Goal: Use online tool/utility: Utilize a website feature to perform a specific function

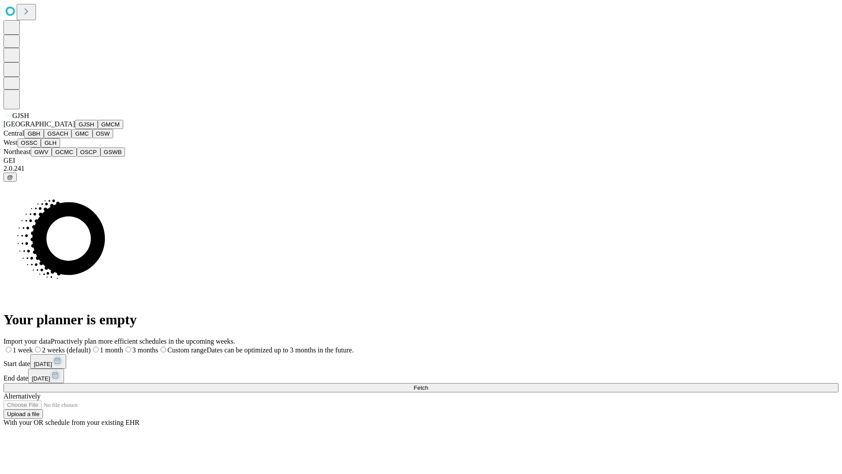
click at [75, 129] on button "GJSH" at bounding box center [86, 124] width 23 height 9
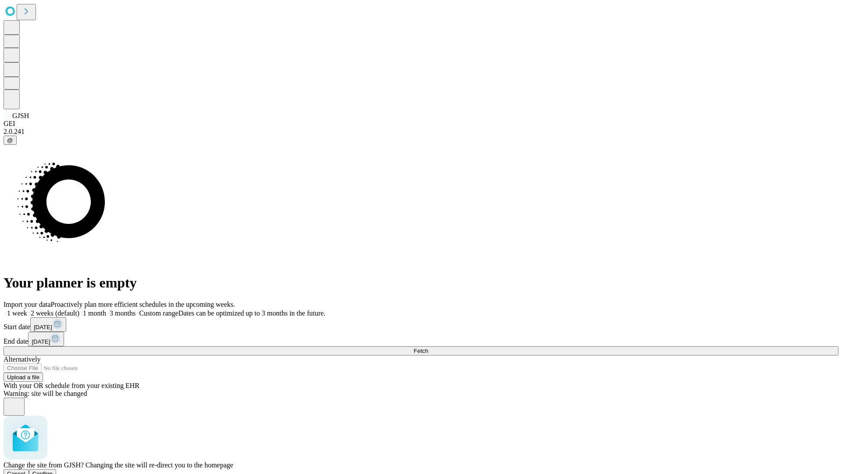
click at [53, 470] on span "Confirm" at bounding box center [42, 473] width 21 height 7
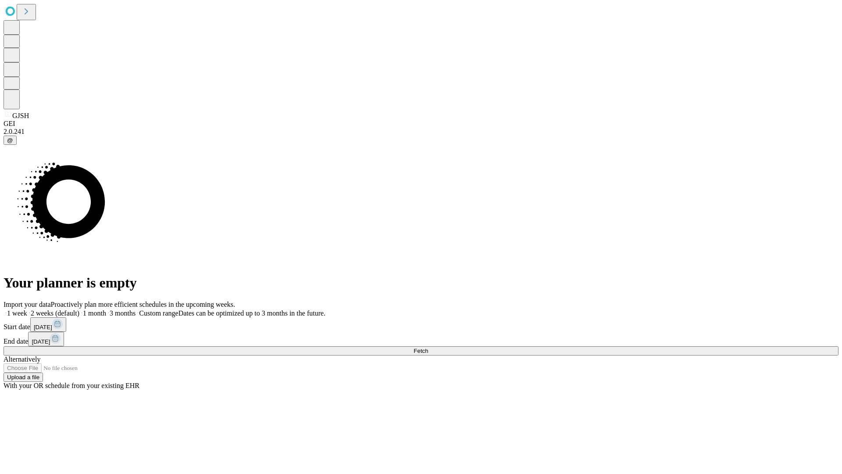
click at [106, 309] on label "1 month" at bounding box center [92, 312] width 27 height 7
click at [428, 347] on span "Fetch" at bounding box center [421, 350] width 14 height 7
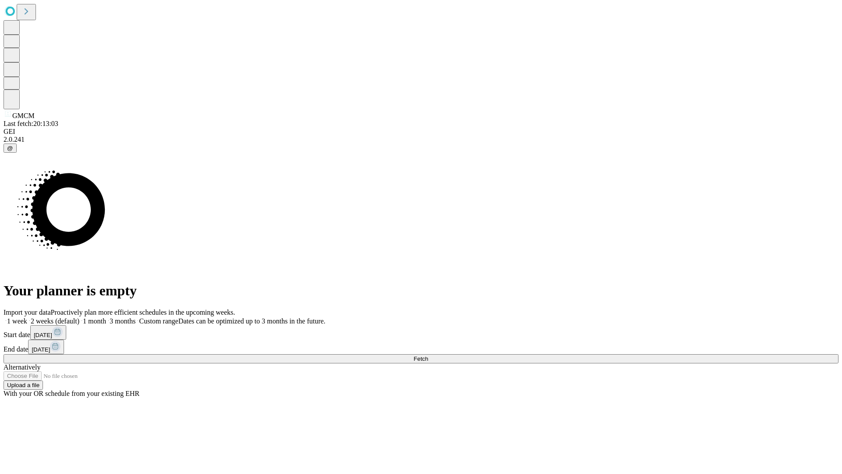
click at [106, 317] on label "1 month" at bounding box center [92, 320] width 27 height 7
click at [428, 355] on span "Fetch" at bounding box center [421, 358] width 14 height 7
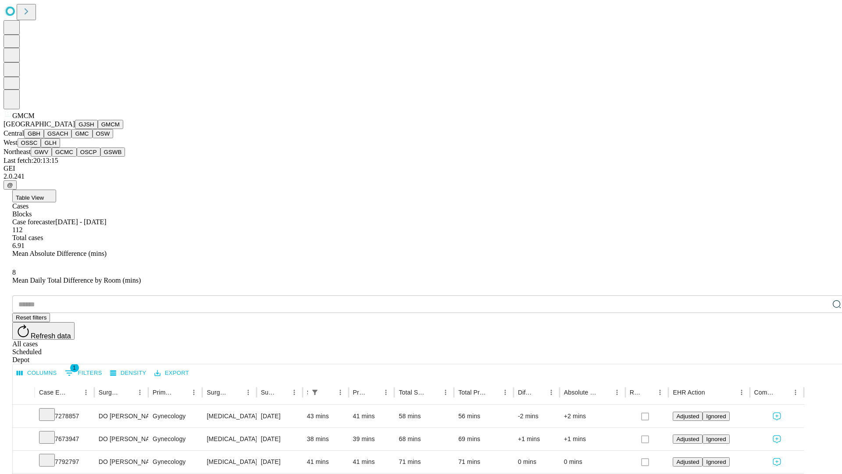
click at [44, 138] on button "GBH" at bounding box center [34, 133] width 20 height 9
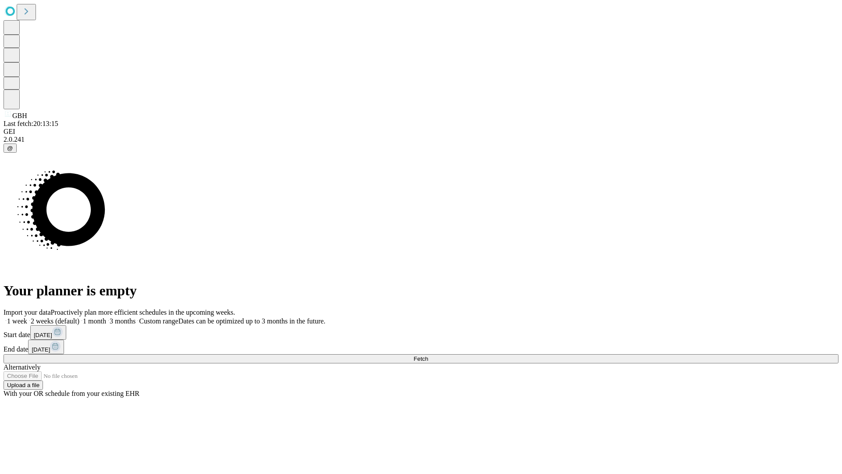
click at [106, 317] on label "1 month" at bounding box center [92, 320] width 27 height 7
click at [428, 355] on span "Fetch" at bounding box center [421, 358] width 14 height 7
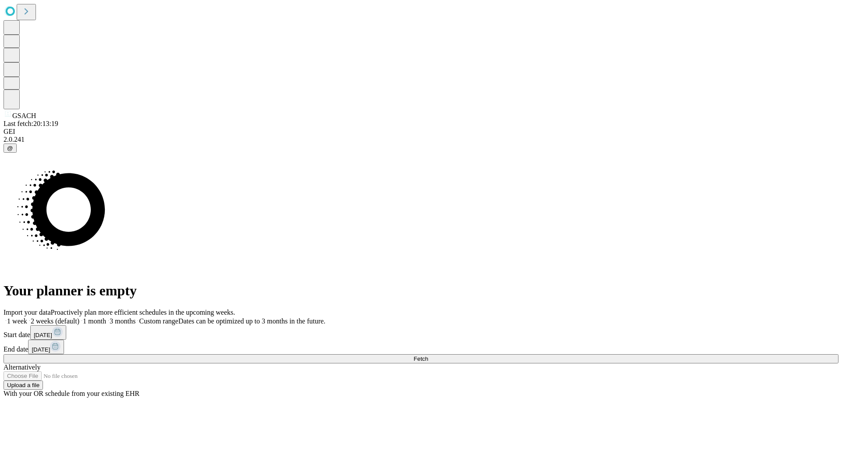
click at [106, 317] on label "1 month" at bounding box center [92, 320] width 27 height 7
click at [428, 355] on span "Fetch" at bounding box center [421, 358] width 14 height 7
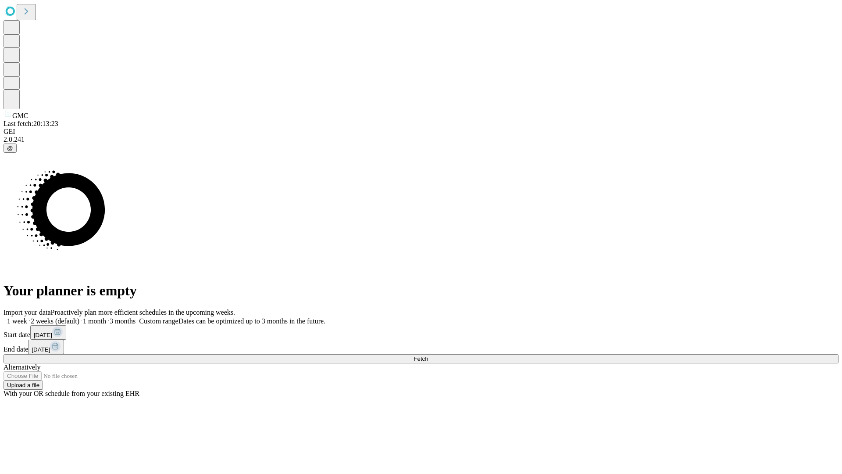
click at [106, 317] on label "1 month" at bounding box center [92, 320] width 27 height 7
click at [428, 355] on span "Fetch" at bounding box center [421, 358] width 14 height 7
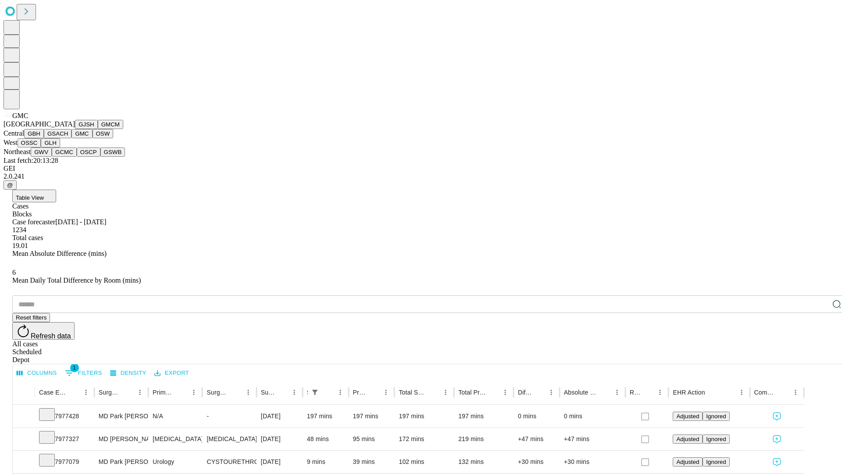
click at [93, 138] on button "OSW" at bounding box center [103, 133] width 21 height 9
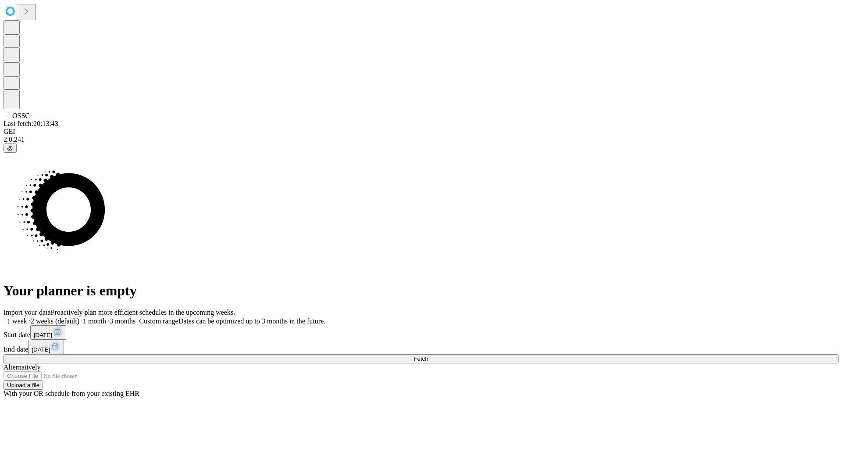
click at [106, 317] on label "1 month" at bounding box center [92, 320] width 27 height 7
click at [428, 355] on span "Fetch" at bounding box center [421, 358] width 14 height 7
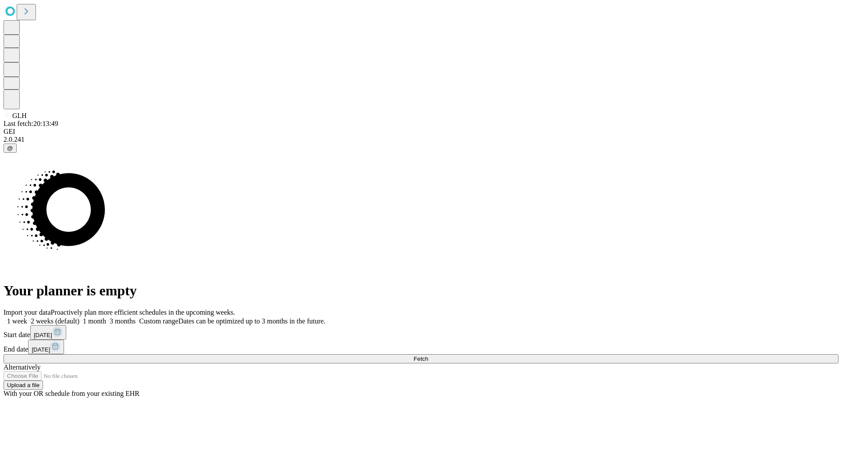
click at [106, 317] on label "1 month" at bounding box center [92, 320] width 27 height 7
click at [428, 355] on span "Fetch" at bounding box center [421, 358] width 14 height 7
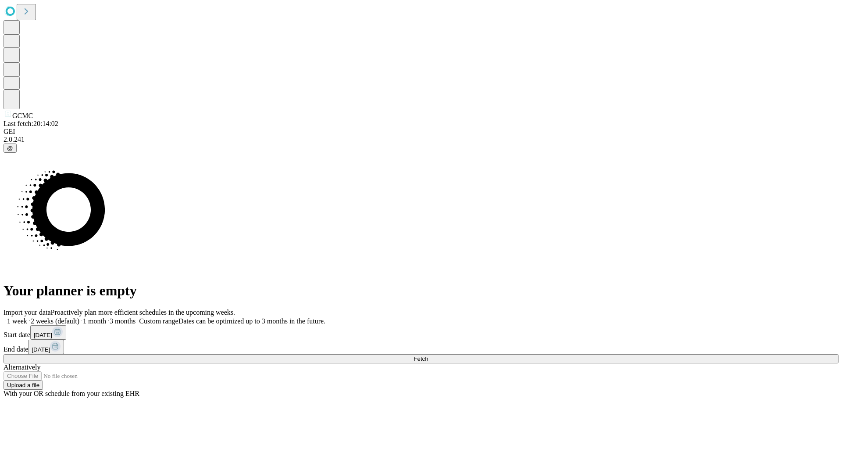
click at [106, 317] on label "1 month" at bounding box center [92, 320] width 27 height 7
click at [428, 355] on span "Fetch" at bounding box center [421, 358] width 14 height 7
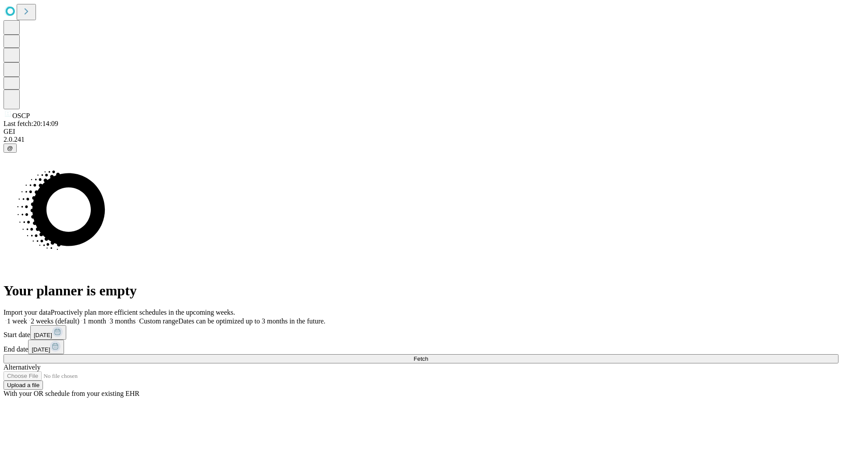
click at [106, 317] on label "1 month" at bounding box center [92, 320] width 27 height 7
click at [428, 355] on span "Fetch" at bounding box center [421, 358] width 14 height 7
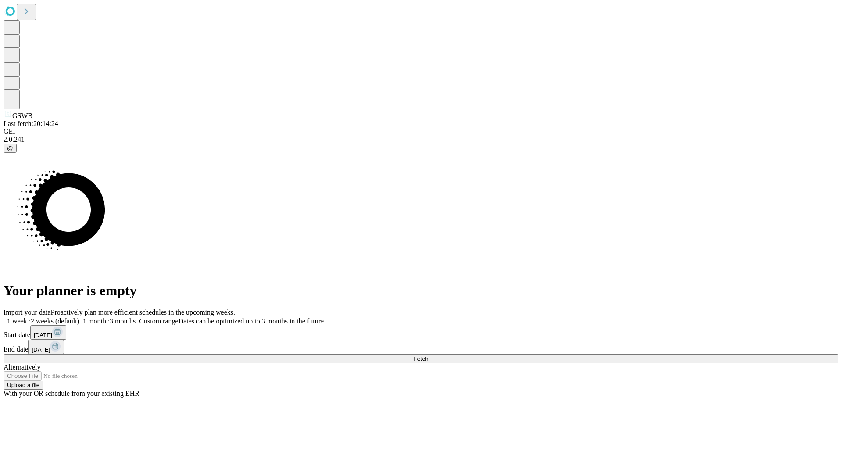
click at [106, 317] on label "1 month" at bounding box center [92, 320] width 27 height 7
click at [428, 355] on span "Fetch" at bounding box center [421, 358] width 14 height 7
